Goal: Transaction & Acquisition: Purchase product/service

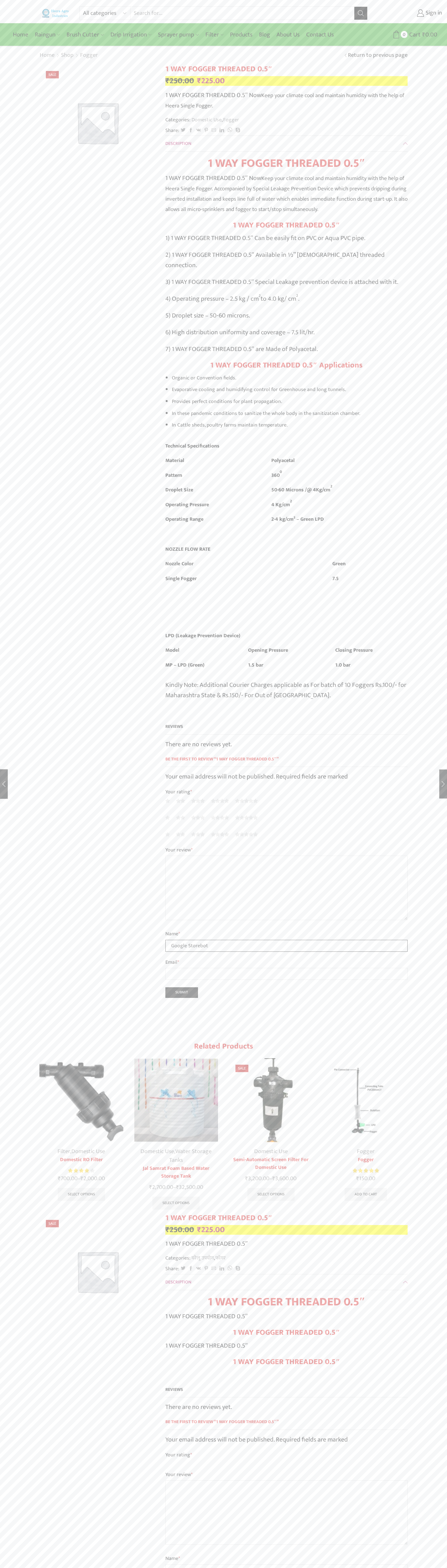
type input "Google Storebot"
click at [156, 24] on div "Home Raingun Heera Rain Gun (1.25″) Raingun (1.50″) Heera Rain Gun Complete Set…" at bounding box center [224, 35] width 447 height 24
click at [424, 1567] on html "All categories Accessories Air Release Valve Brush Cutter Domestic Use Drip Irr…" at bounding box center [224, 1244] width 447 height 2489
click at [390, 1567] on html "All categories Accessories Air Release Valve Brush Cutter Domestic Use Drip Irr…" at bounding box center [224, 1244] width 447 height 2489
click at [6, 261] on div "All categories Accessories Air Release Valve Brush Cutter Domestic Use Drip Irr…" at bounding box center [224, 1239] width 447 height 2478
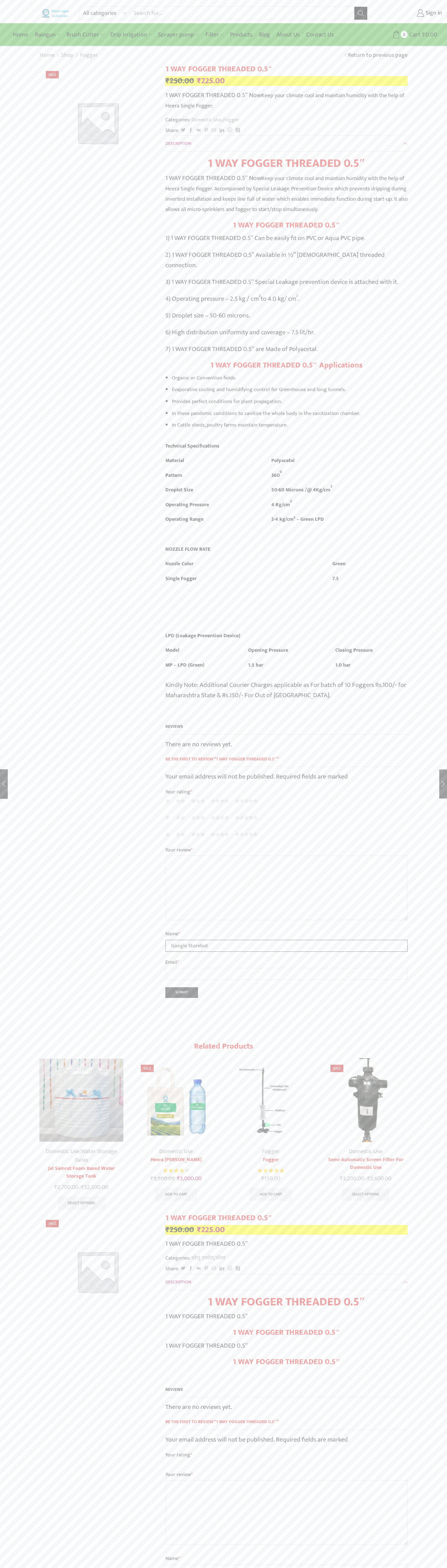
type input "Google Storebot"
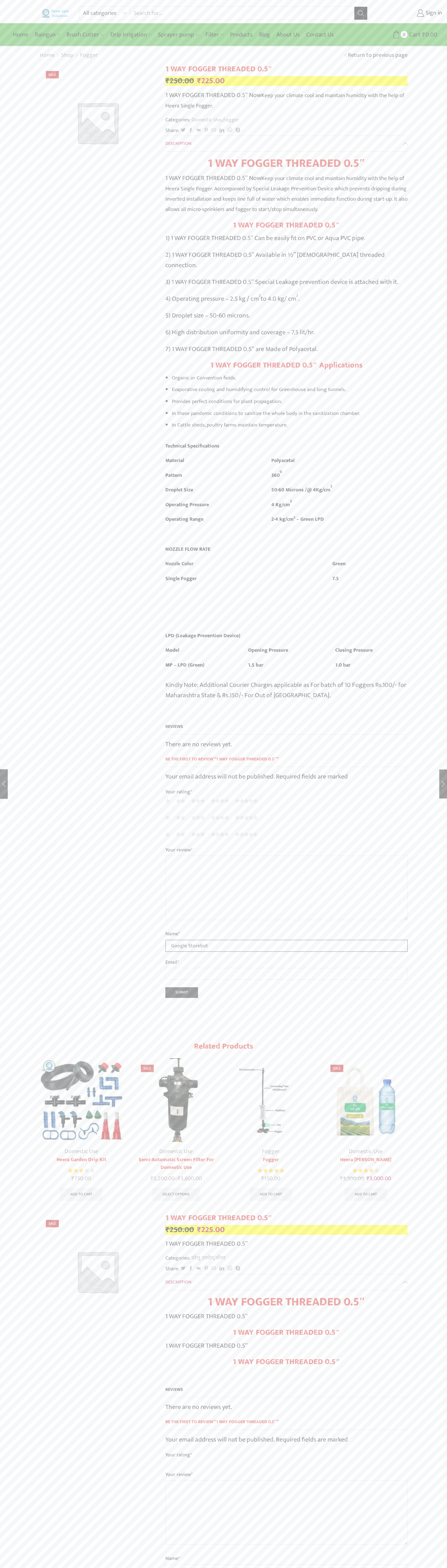
type input "Google Storebot"
click at [410, 13] on link "Sign in" at bounding box center [410, 13] width 65 height 12
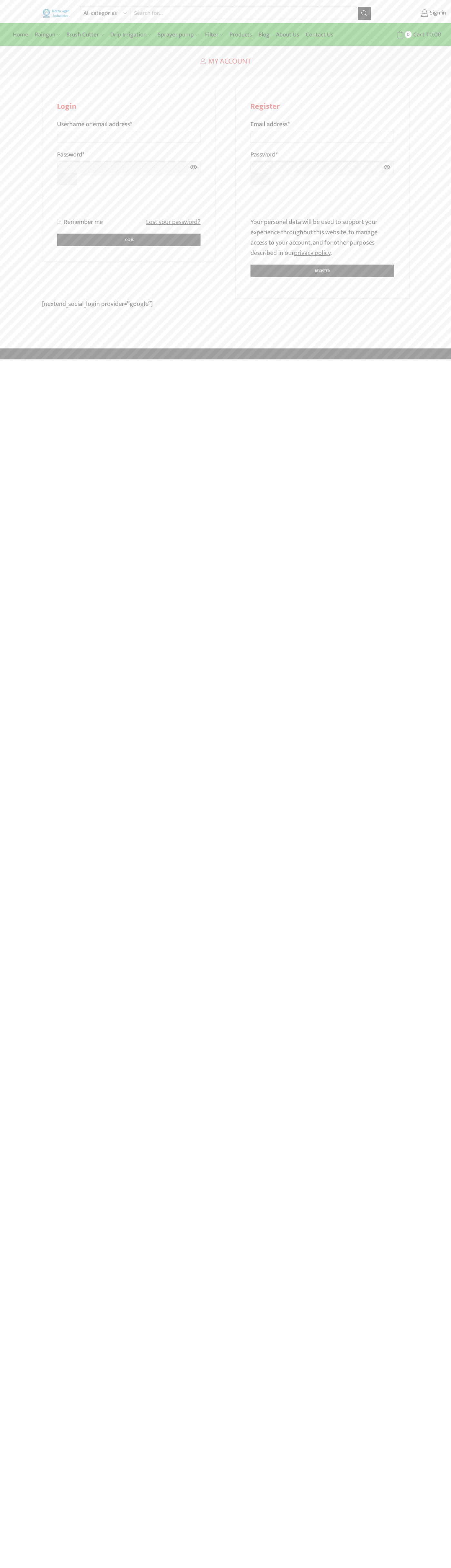
click at [129, 222] on p "Remember me Lost your password?" at bounding box center [129, 222] width 144 height 10
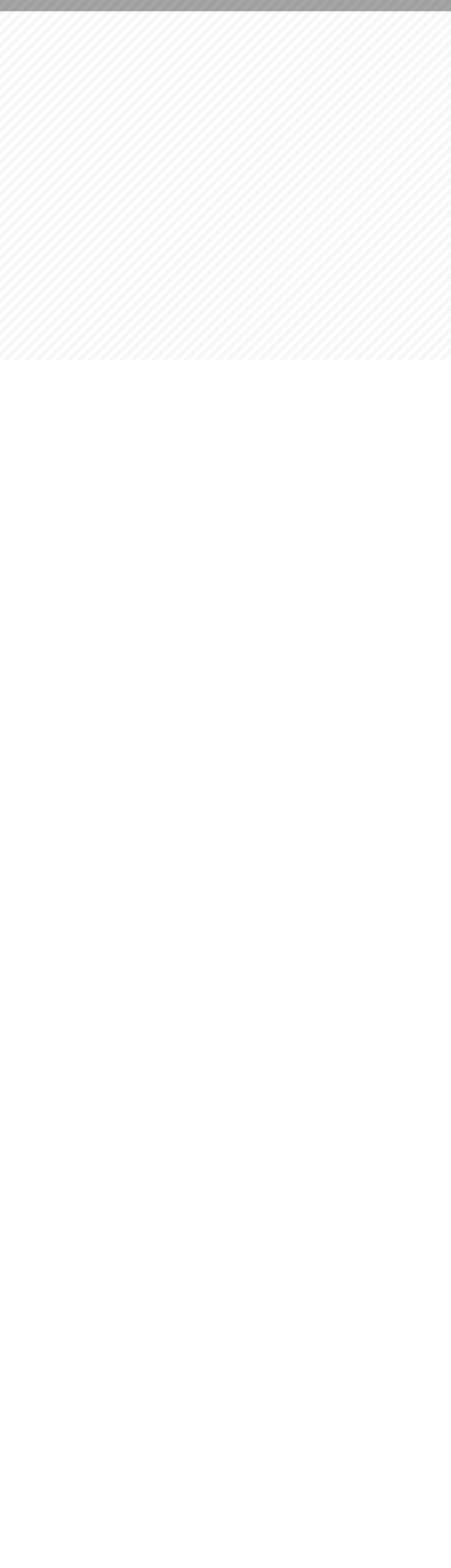
click at [381, 10] on div at bounding box center [225, 6] width 451 height 11
click at [433, 11] on html at bounding box center [225, 6] width 451 height 11
click at [385, 11] on html at bounding box center [225, 6] width 451 height 11
click at [3, 11] on html at bounding box center [225, 6] width 451 height 11
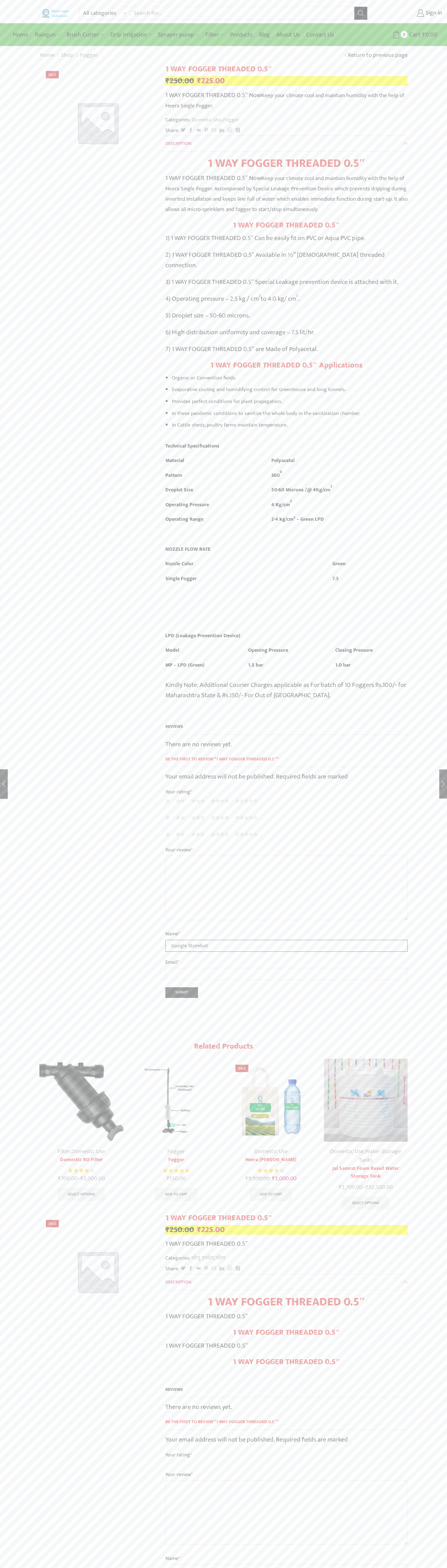
type input "Google Storebot"
click at [410, 13] on link "Sign in" at bounding box center [410, 13] width 65 height 12
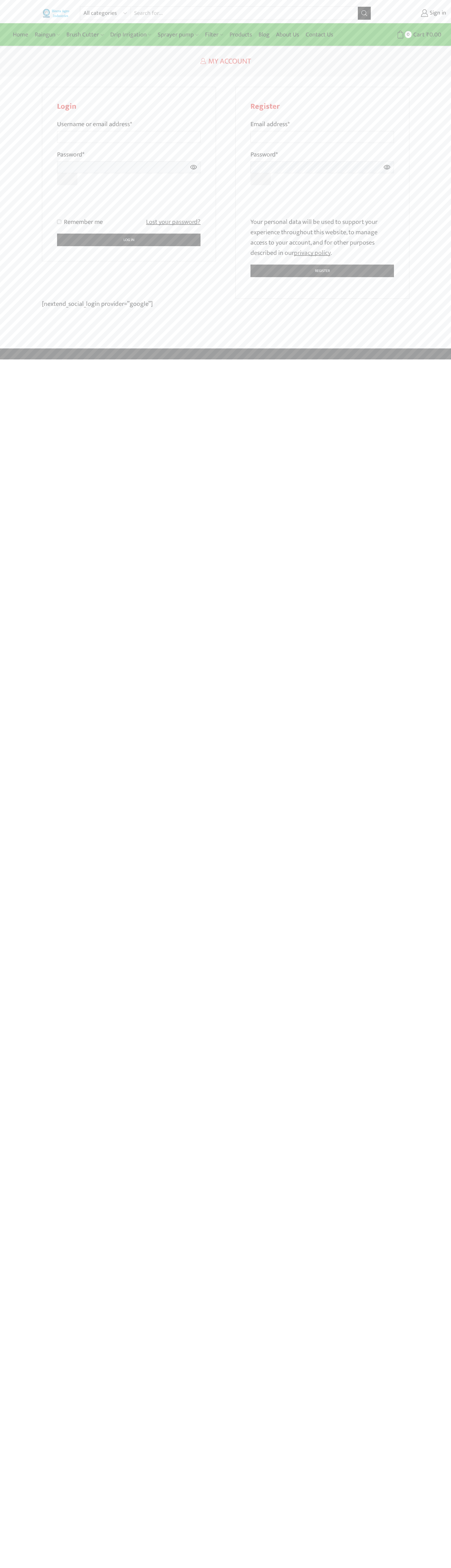
click at [323, 237] on p "Your personal data will be used to support your experience throughout this webs…" at bounding box center [323, 238] width 144 height 41
